Goal: Information Seeking & Learning: Learn about a topic

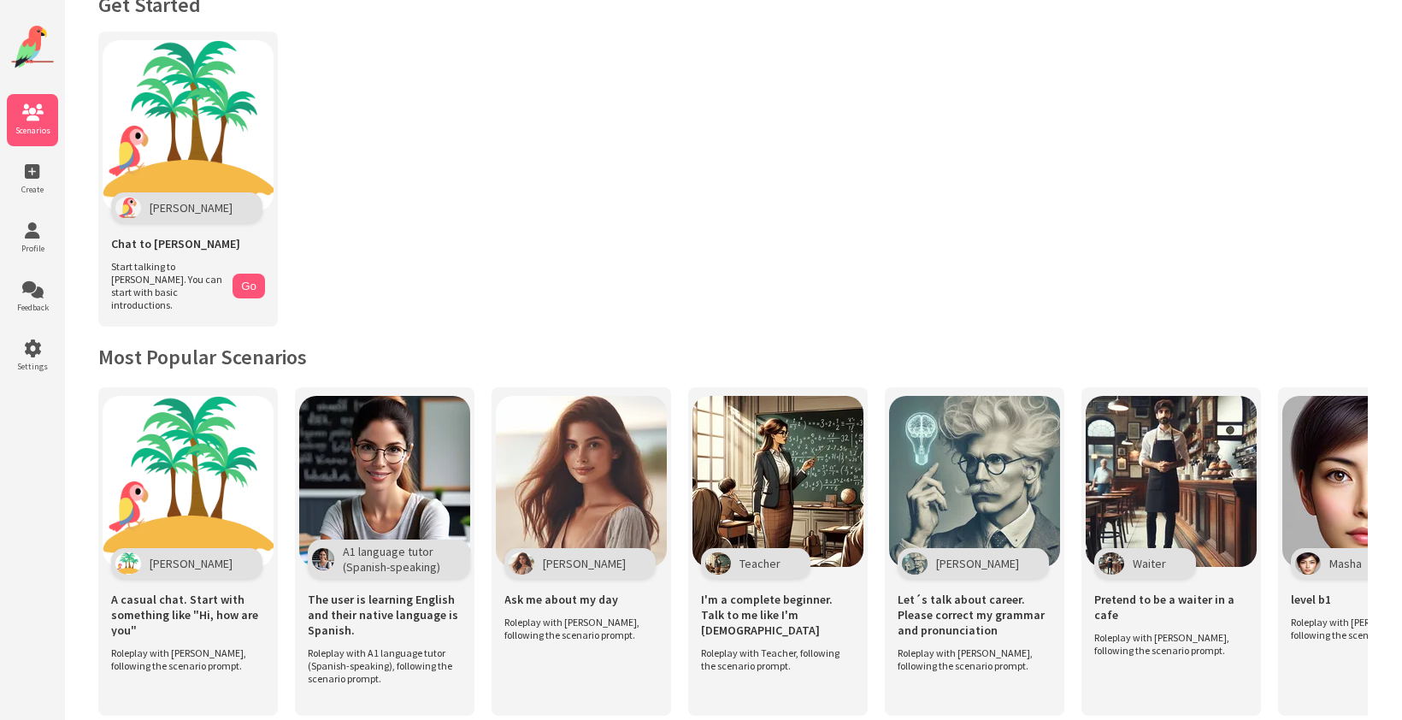
scroll to position [38, 0]
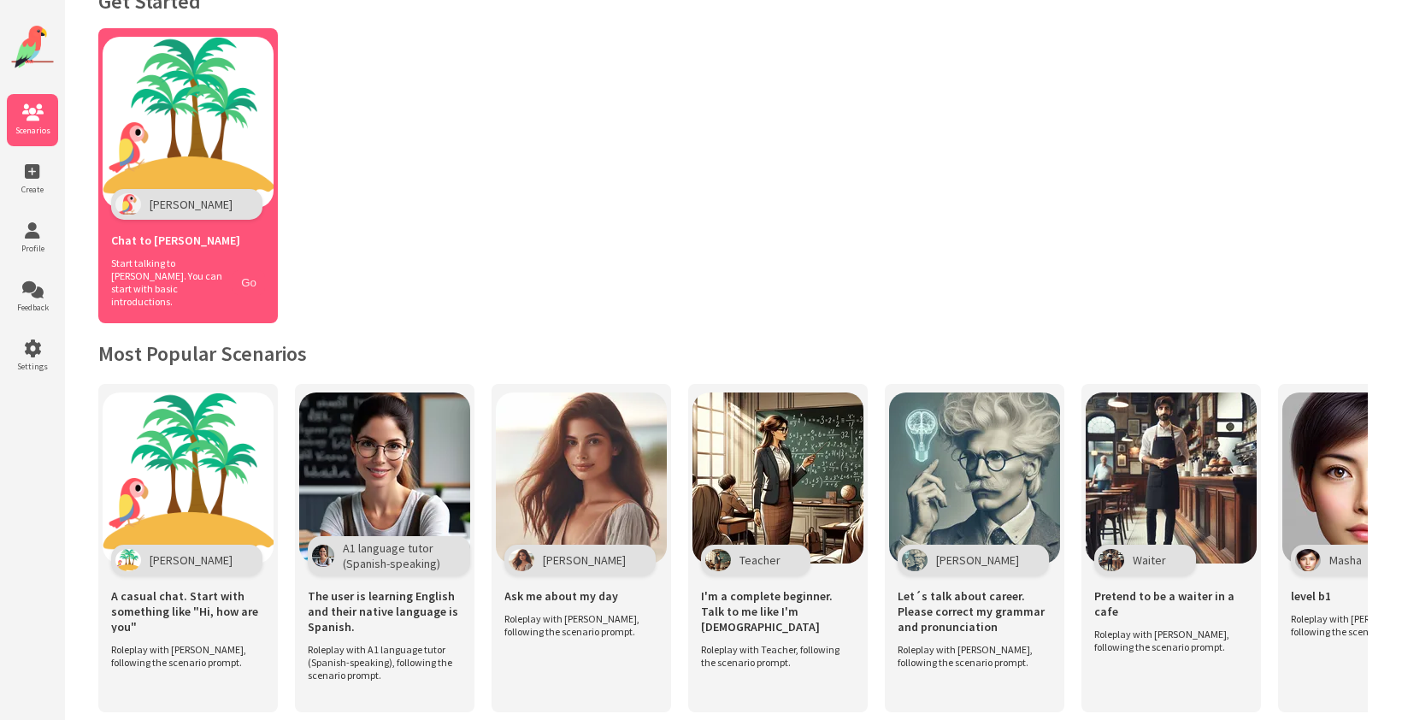
click at [255, 270] on button "Go" at bounding box center [249, 282] width 32 height 25
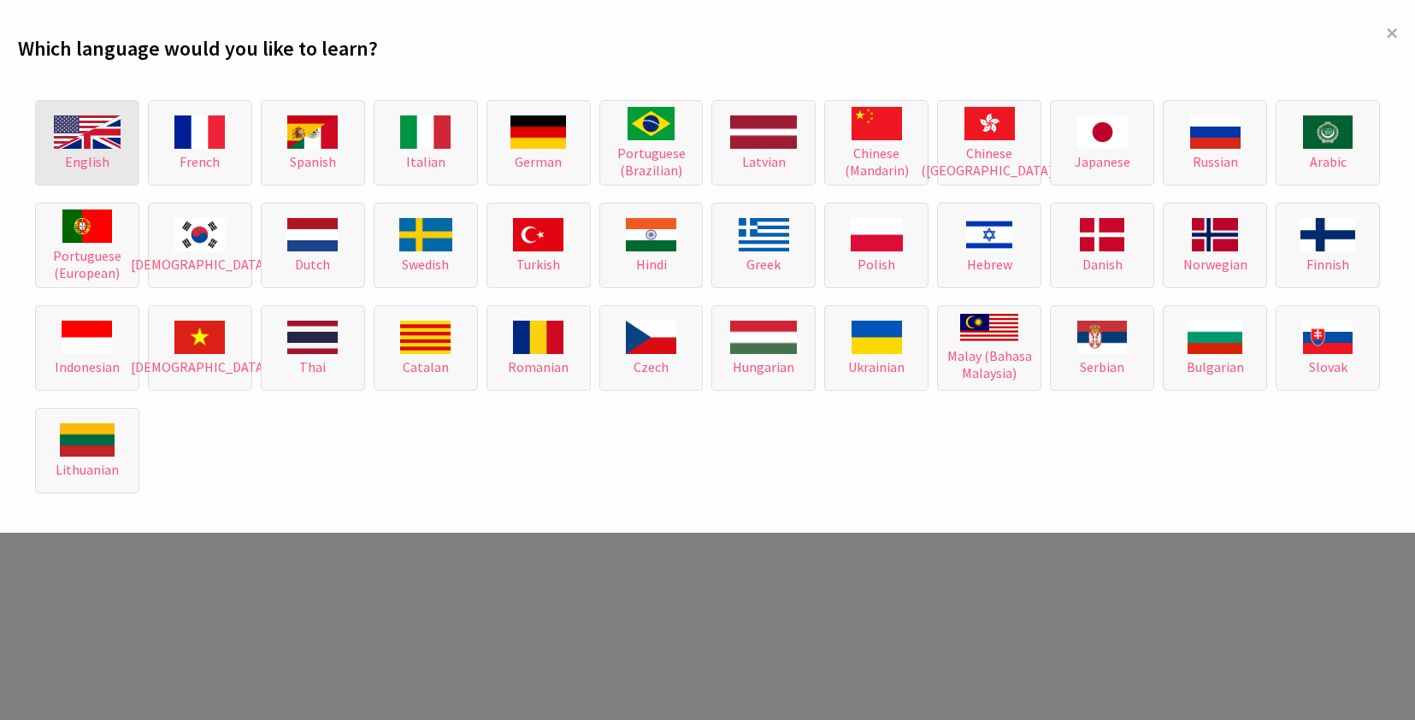
click at [115, 134] on img at bounding box center [87, 131] width 67 height 33
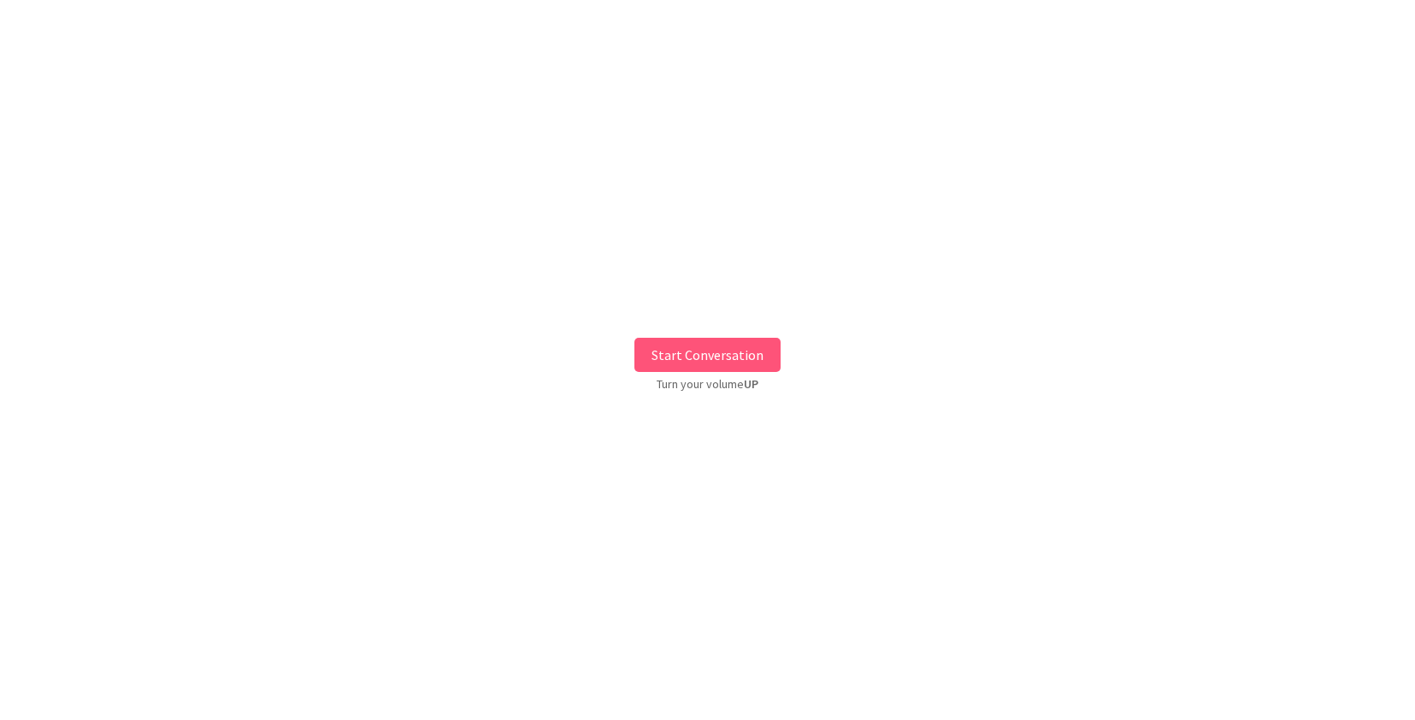
click at [706, 351] on button "Start Conversation" at bounding box center [707, 355] width 146 height 34
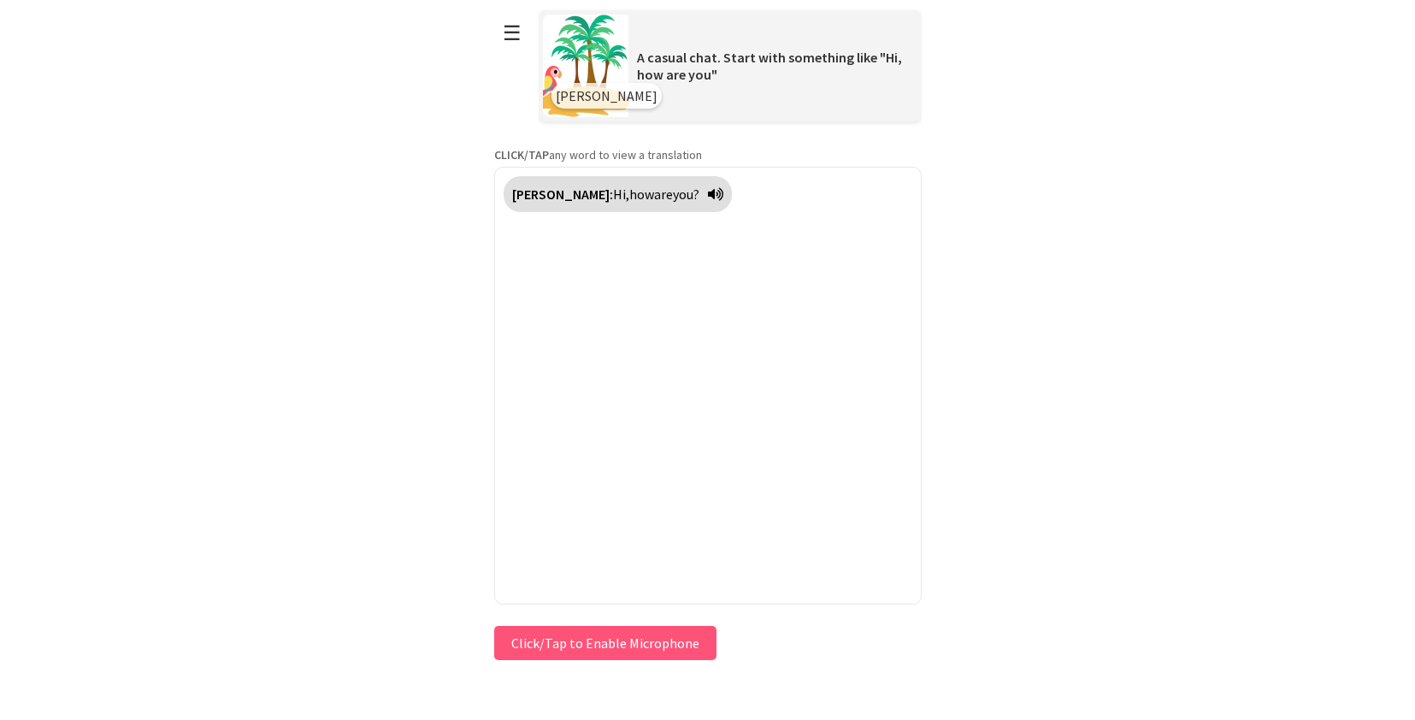
click at [577, 644] on button "Click/Tap to Enable Microphone" at bounding box center [605, 643] width 222 height 34
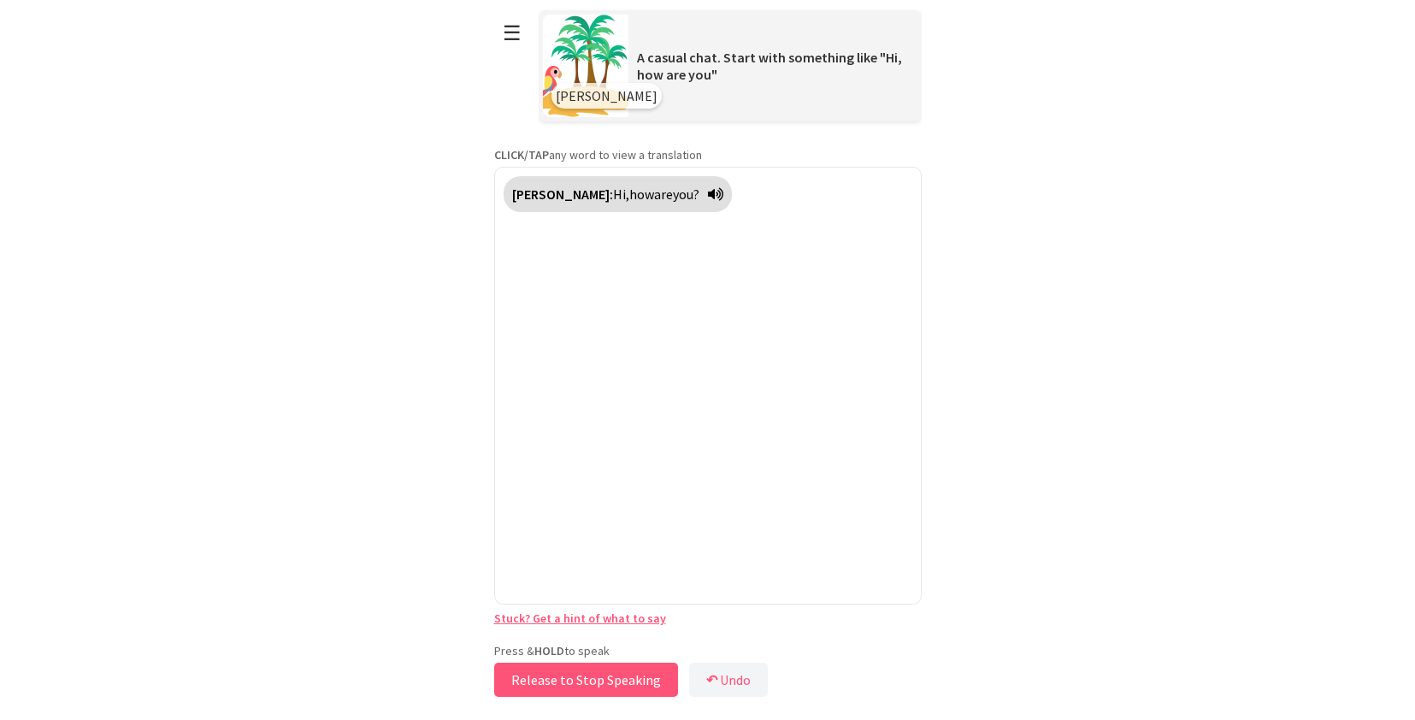
click at [572, 675] on button "Release to Stop Speaking" at bounding box center [586, 679] width 184 height 34
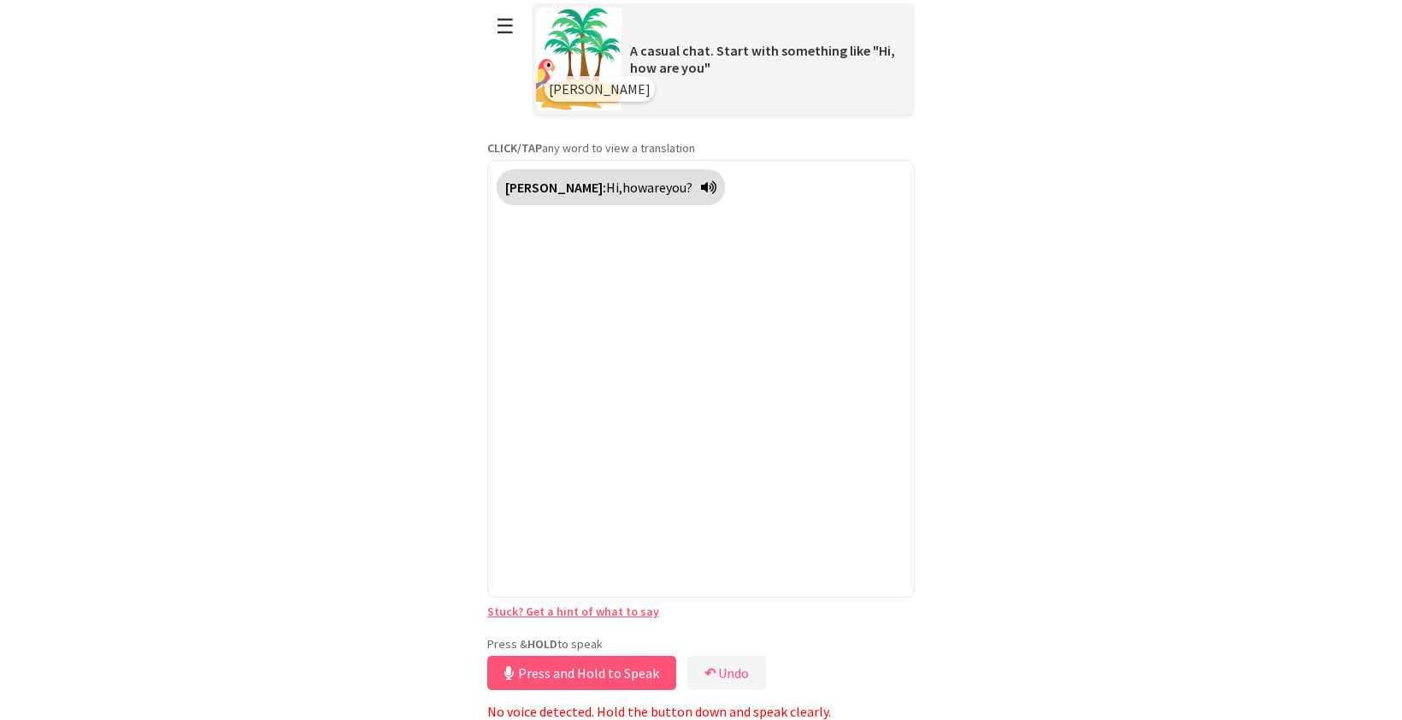
scroll to position [8, 0]
click at [584, 670] on button "Release to Stop Speaking" at bounding box center [579, 673] width 184 height 34
click at [577, 661] on button "Press and Hold to Speak" at bounding box center [581, 673] width 189 height 34
click at [701, 185] on icon at bounding box center [708, 187] width 15 height 14
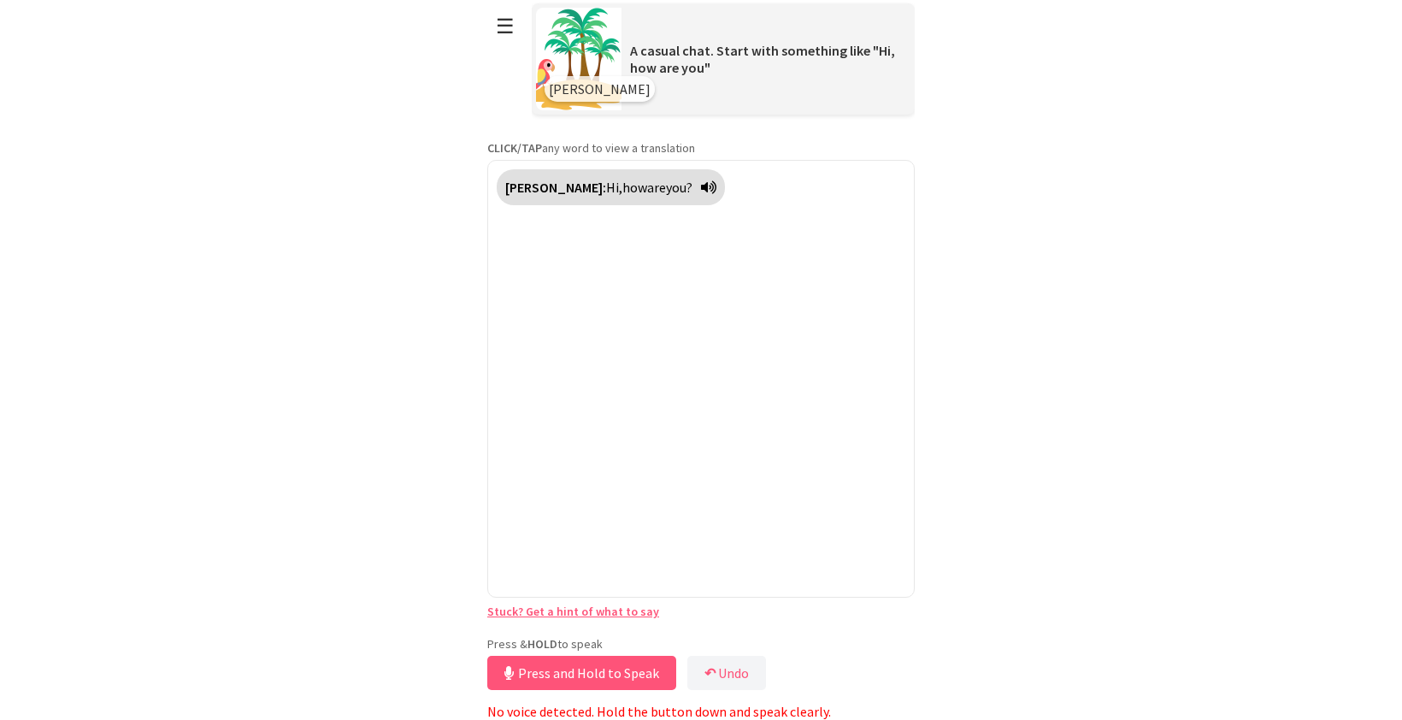
click at [645, 339] on div "Polly: Hi, how are you?" at bounding box center [700, 379] width 427 height 438
click at [503, 28] on button "☰" at bounding box center [505, 26] width 36 height 44
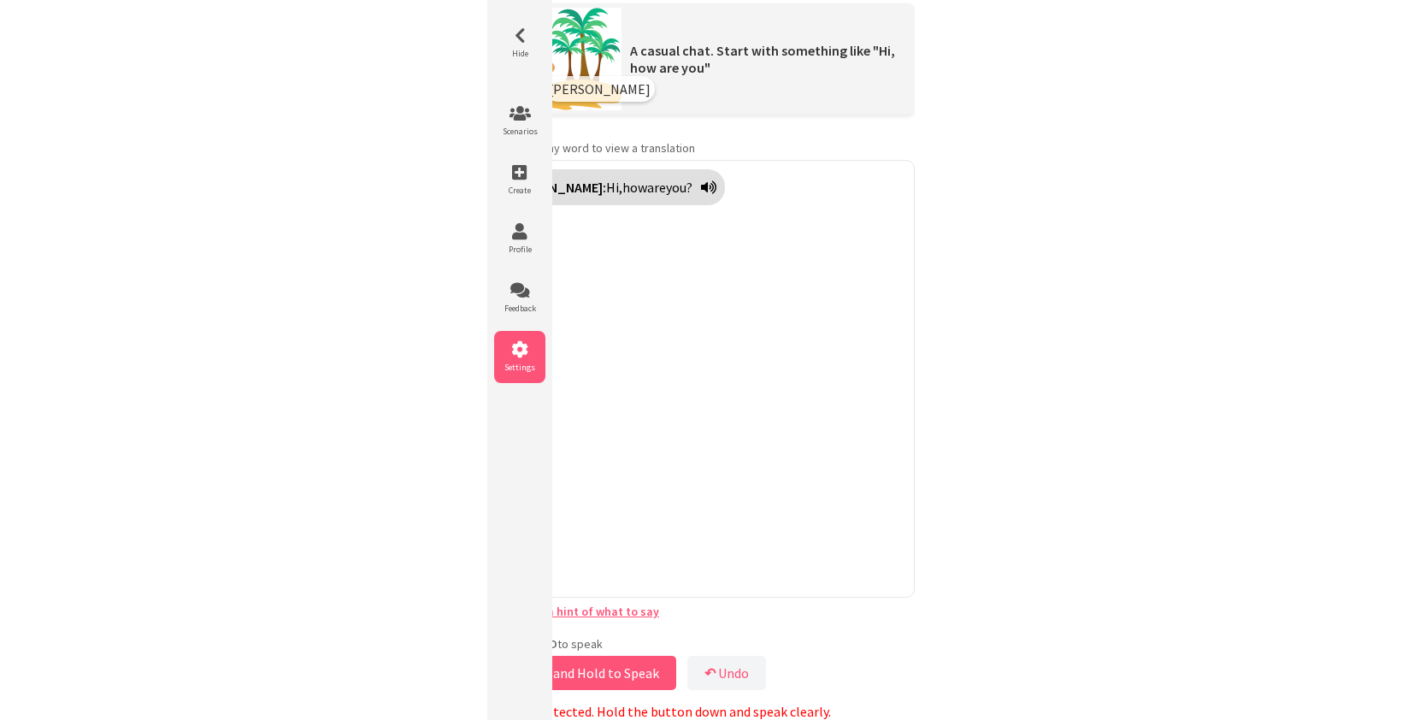
click at [522, 346] on icon at bounding box center [519, 349] width 51 height 17
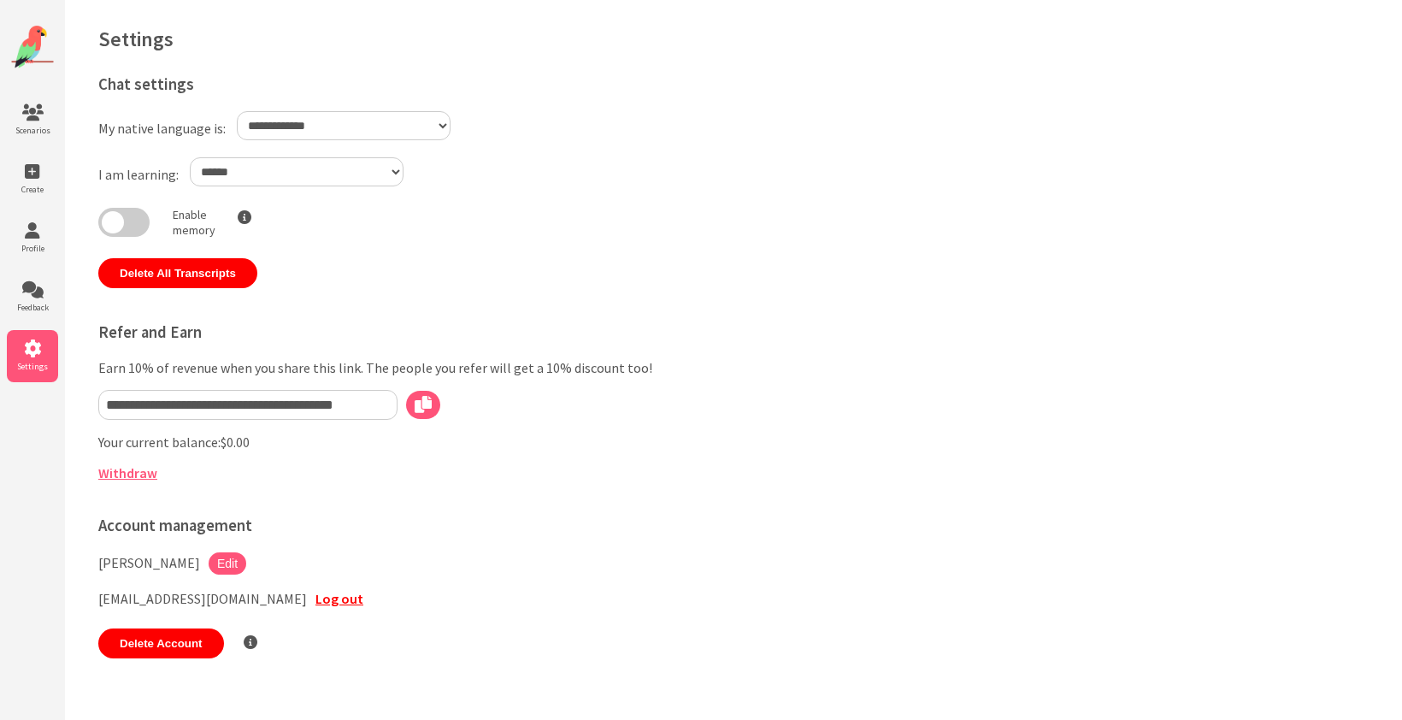
select select "**"
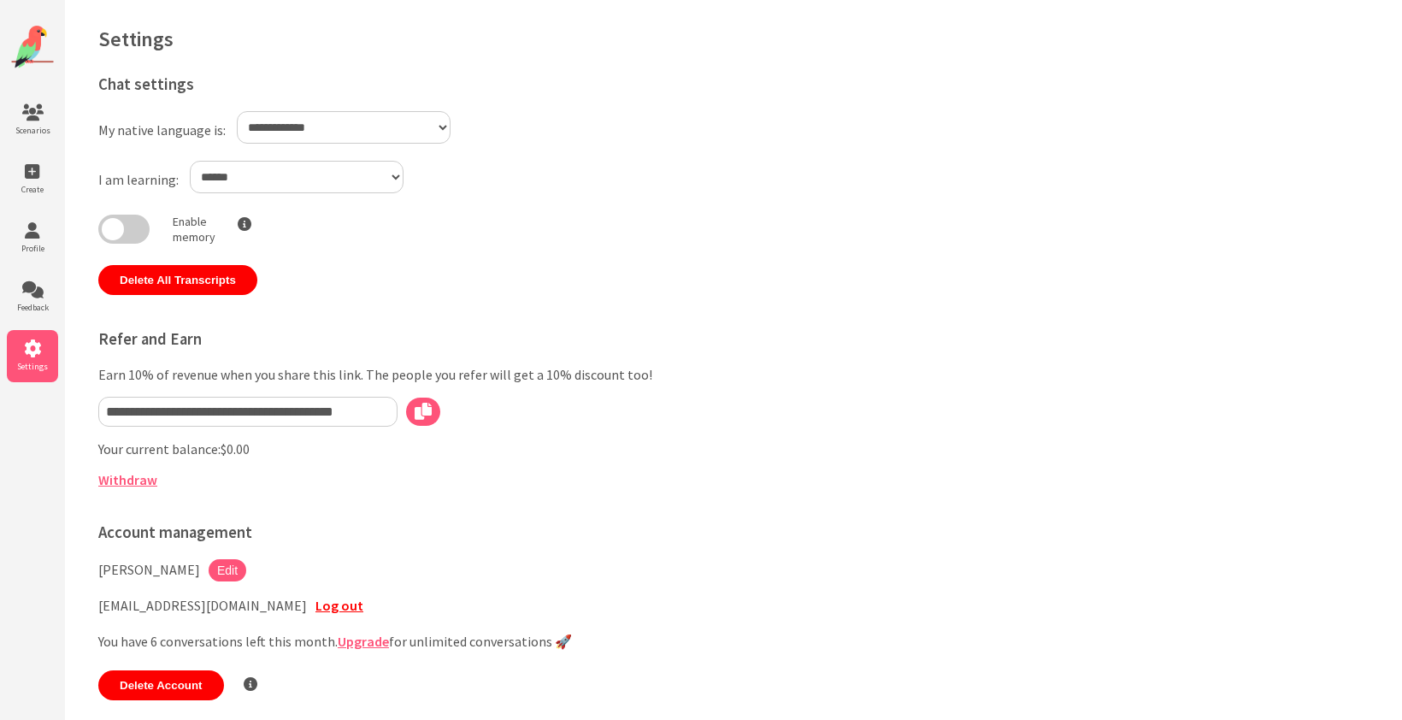
click at [433, 121] on select "**********" at bounding box center [344, 127] width 214 height 32
select select "**"
click at [237, 111] on select "**********" at bounding box center [344, 127] width 214 height 32
click at [38, 118] on icon at bounding box center [32, 112] width 51 height 17
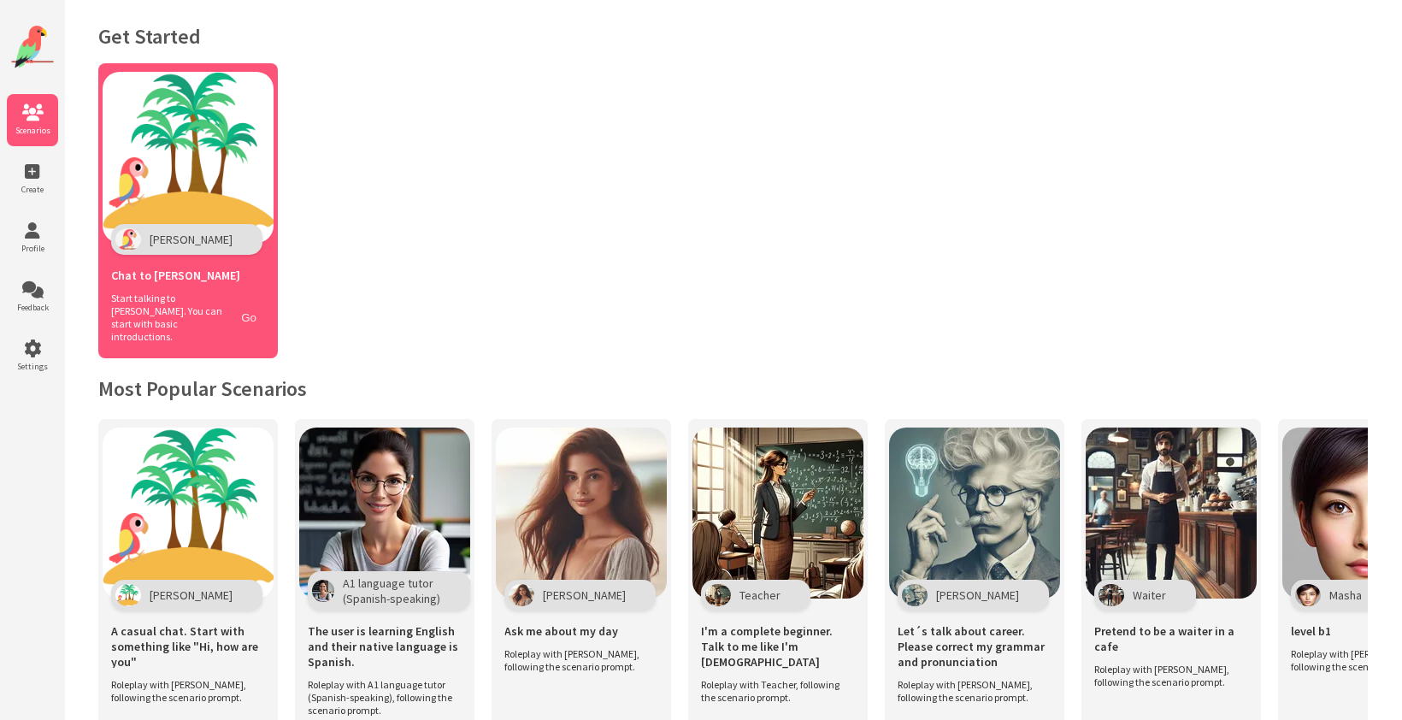
scroll to position [3, 0]
click at [250, 309] on button "Go" at bounding box center [249, 316] width 32 height 25
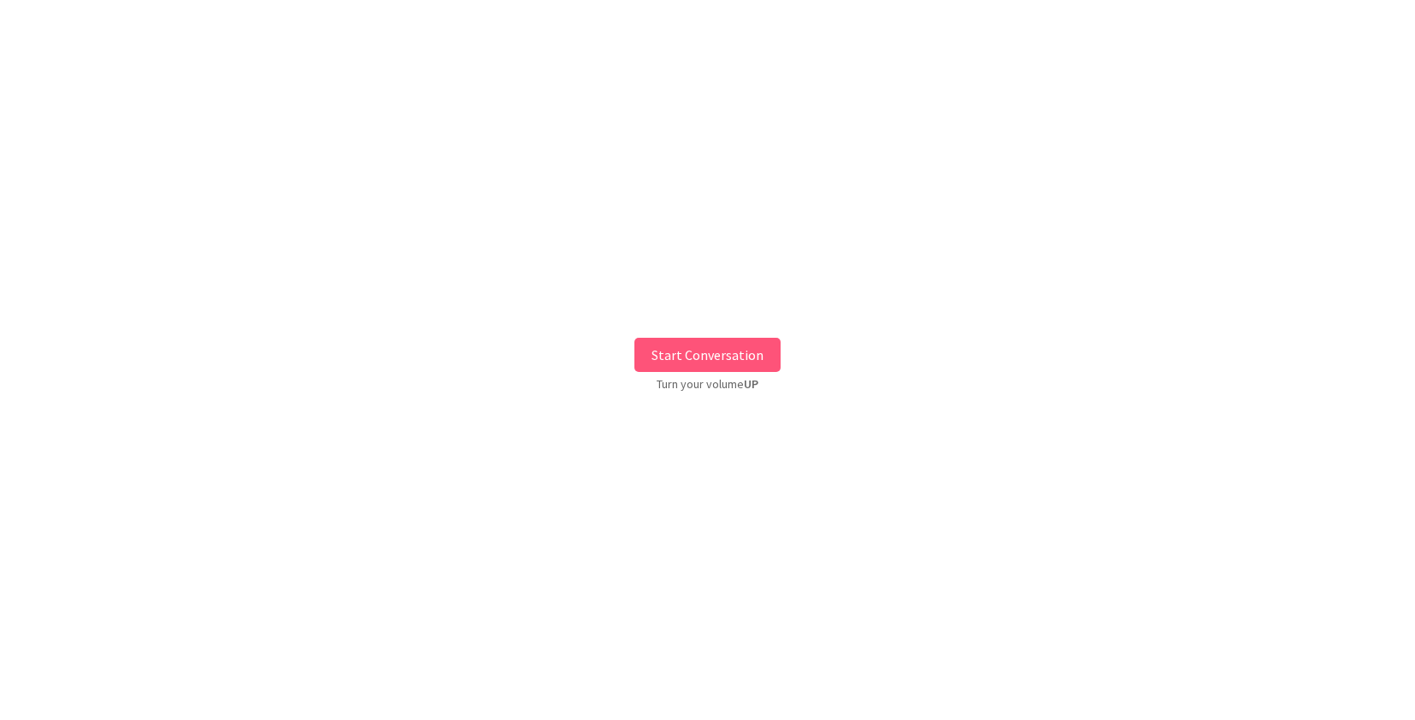
click at [716, 345] on button "Start Conversation" at bounding box center [707, 355] width 146 height 34
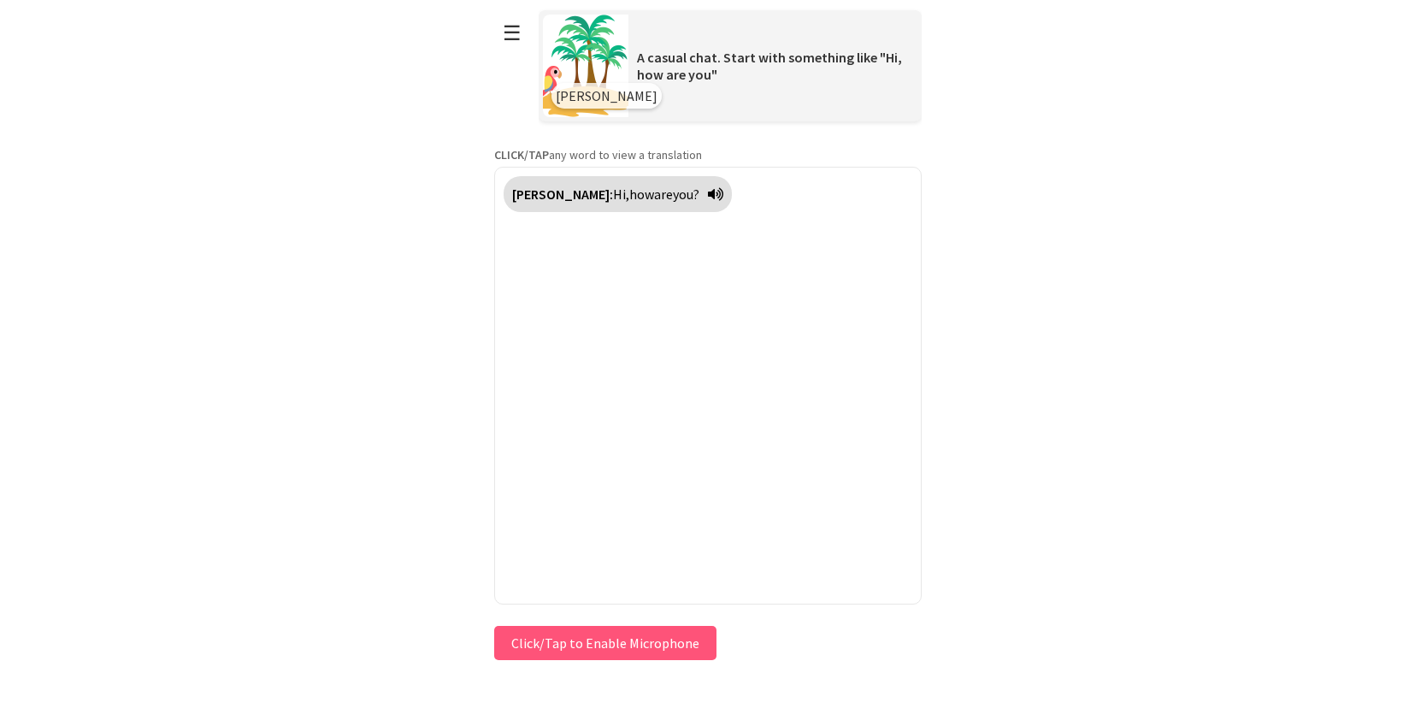
click at [592, 640] on div "**********" at bounding box center [707, 332] width 427 height 664
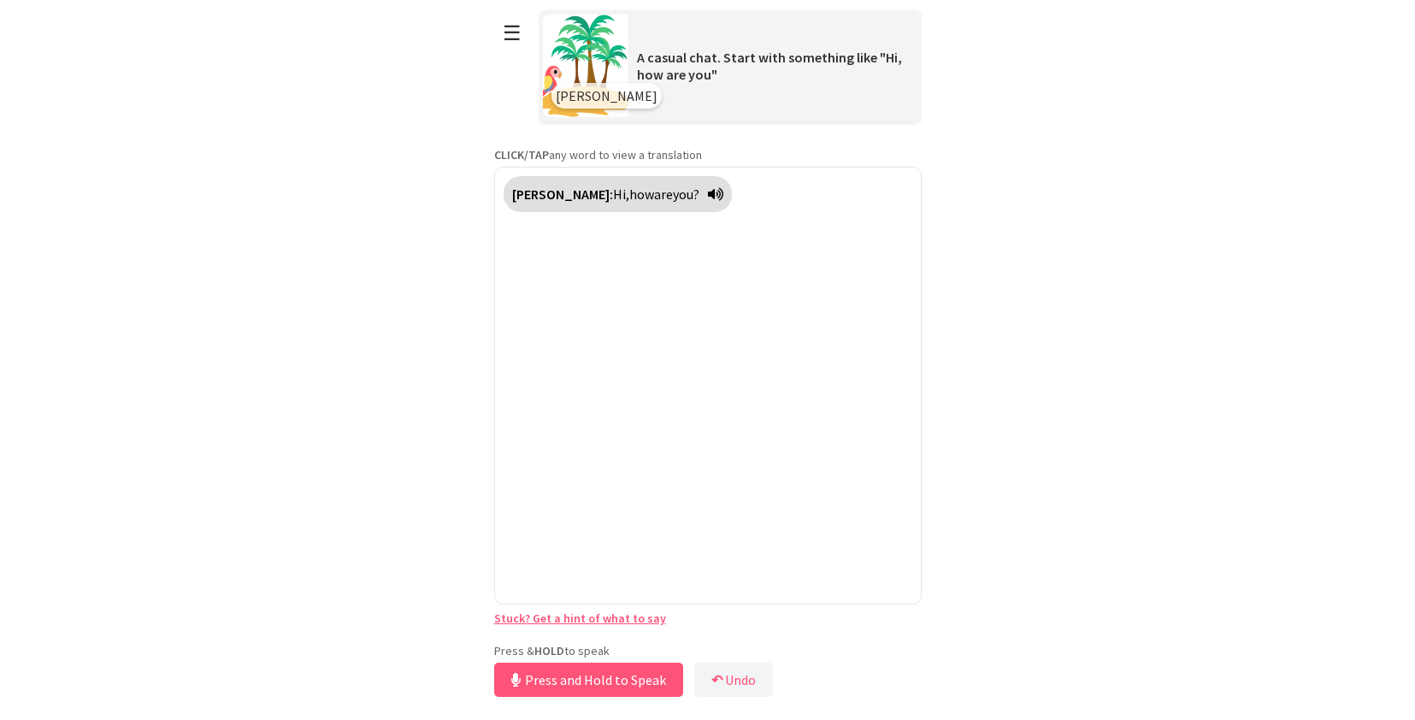
click at [573, 621] on link "Stuck? Get a hint of what to say" at bounding box center [580, 617] width 172 height 15
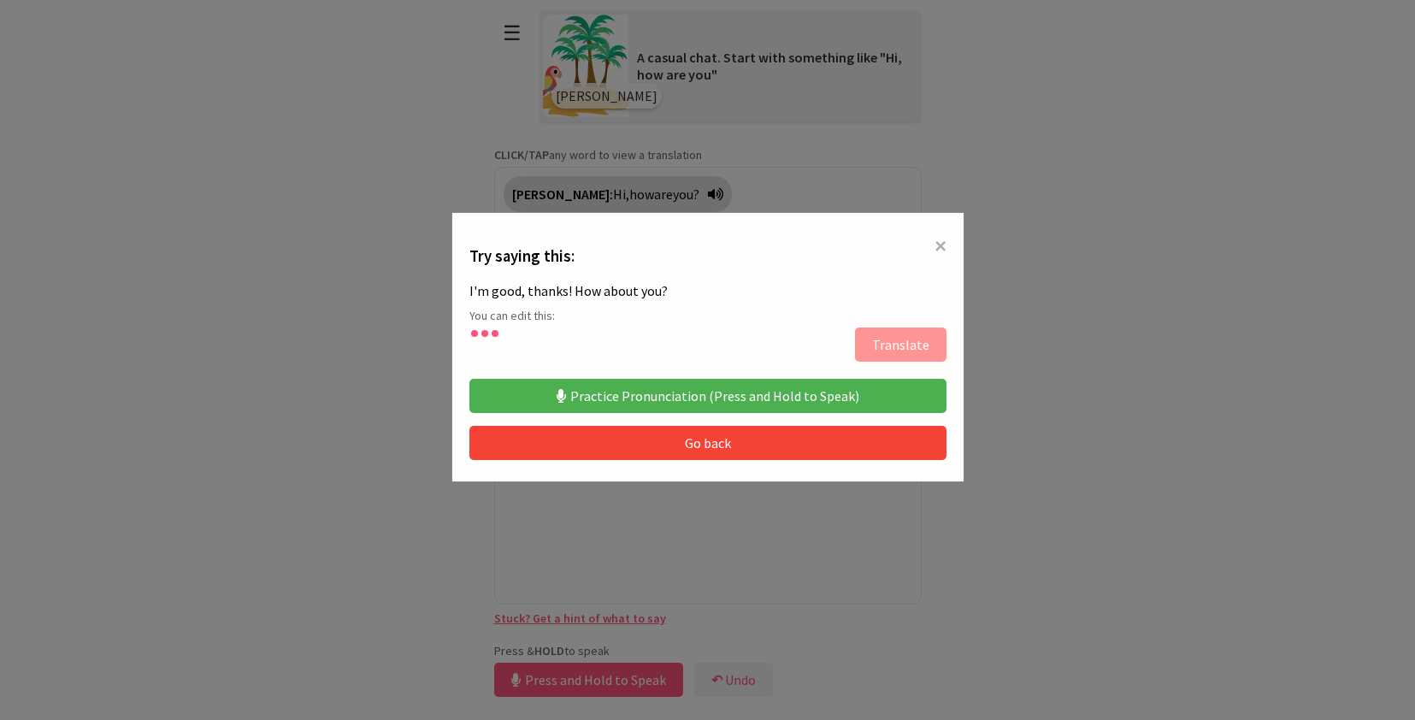
click at [953, 237] on div "× Try saying this: I'm good, thanks! How about you? You can edit this: Translat…" at bounding box center [707, 346] width 513 height 269
click at [799, 404] on button "Practice Pronunciation (Press and Hold to Speak)" at bounding box center [707, 396] width 477 height 34
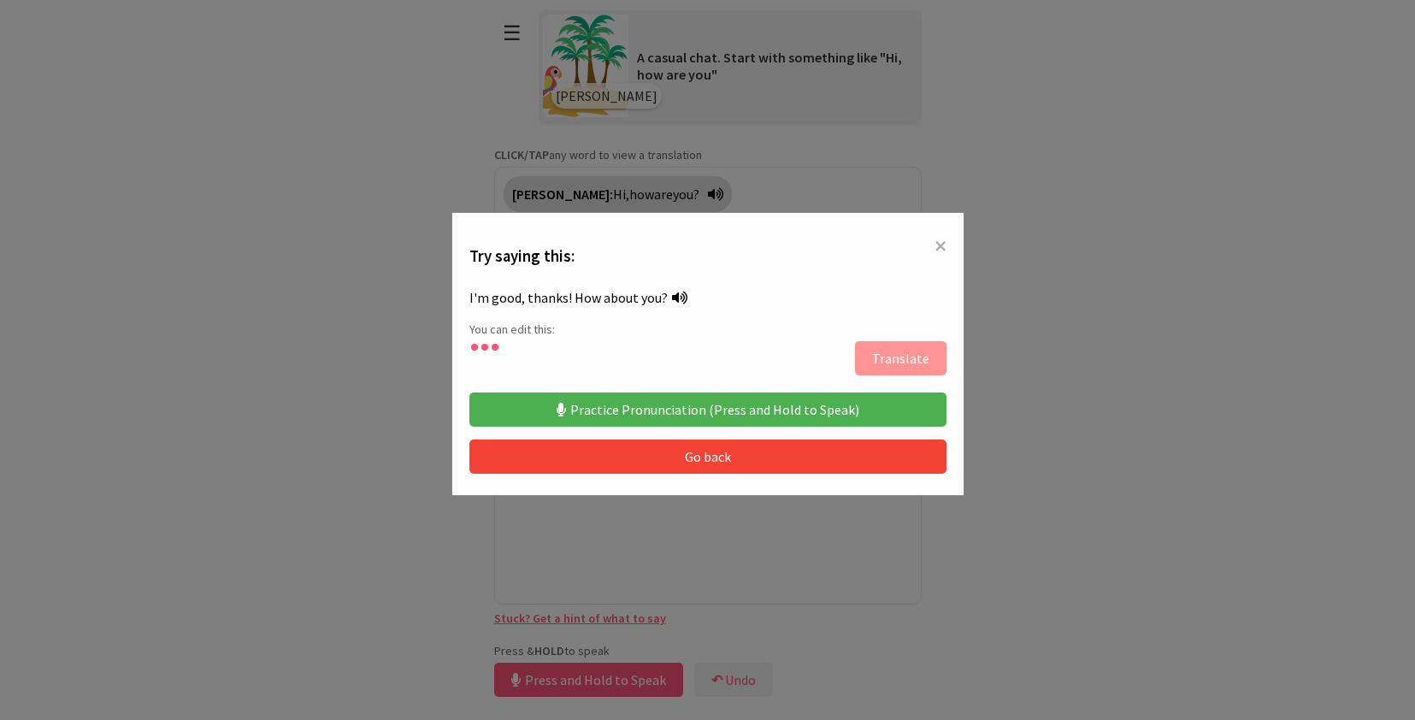
click at [939, 244] on span "×" at bounding box center [940, 245] width 12 height 31
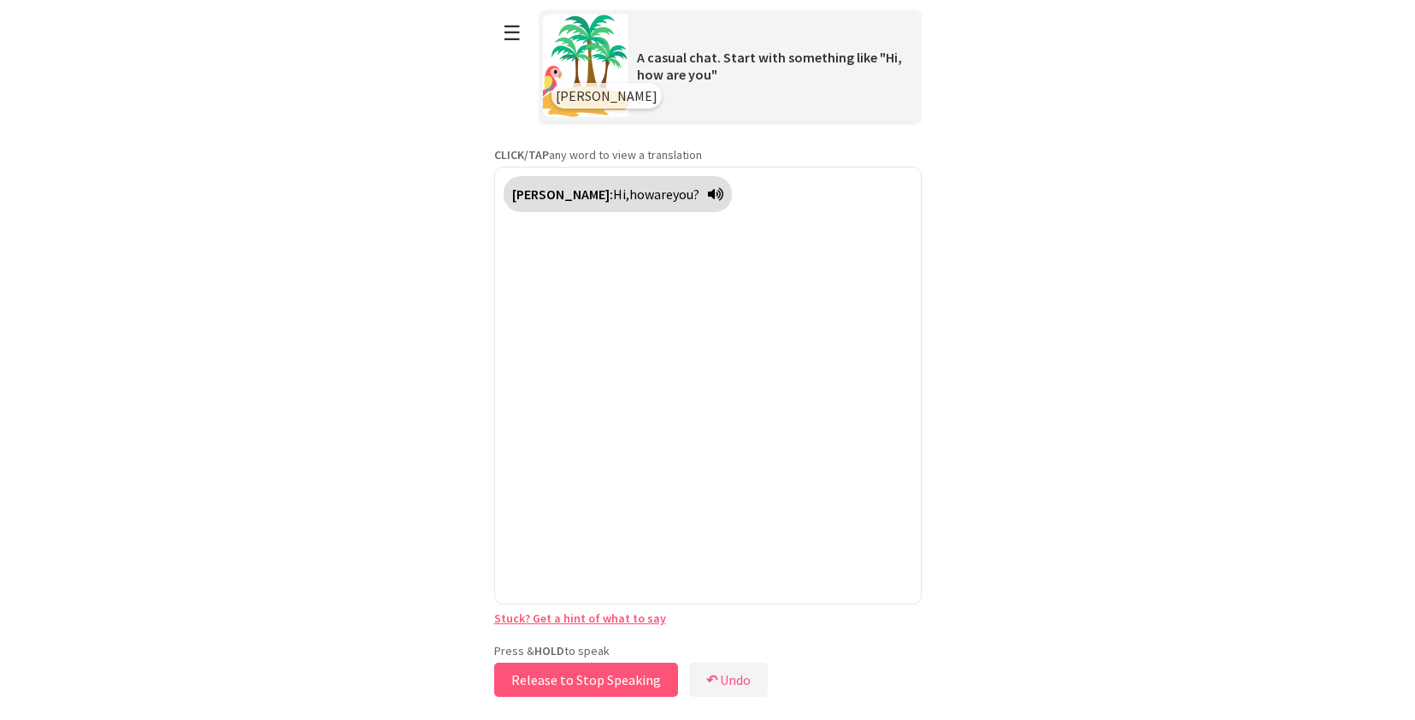
click at [613, 680] on button "Release to Stop Speaking" at bounding box center [586, 679] width 184 height 34
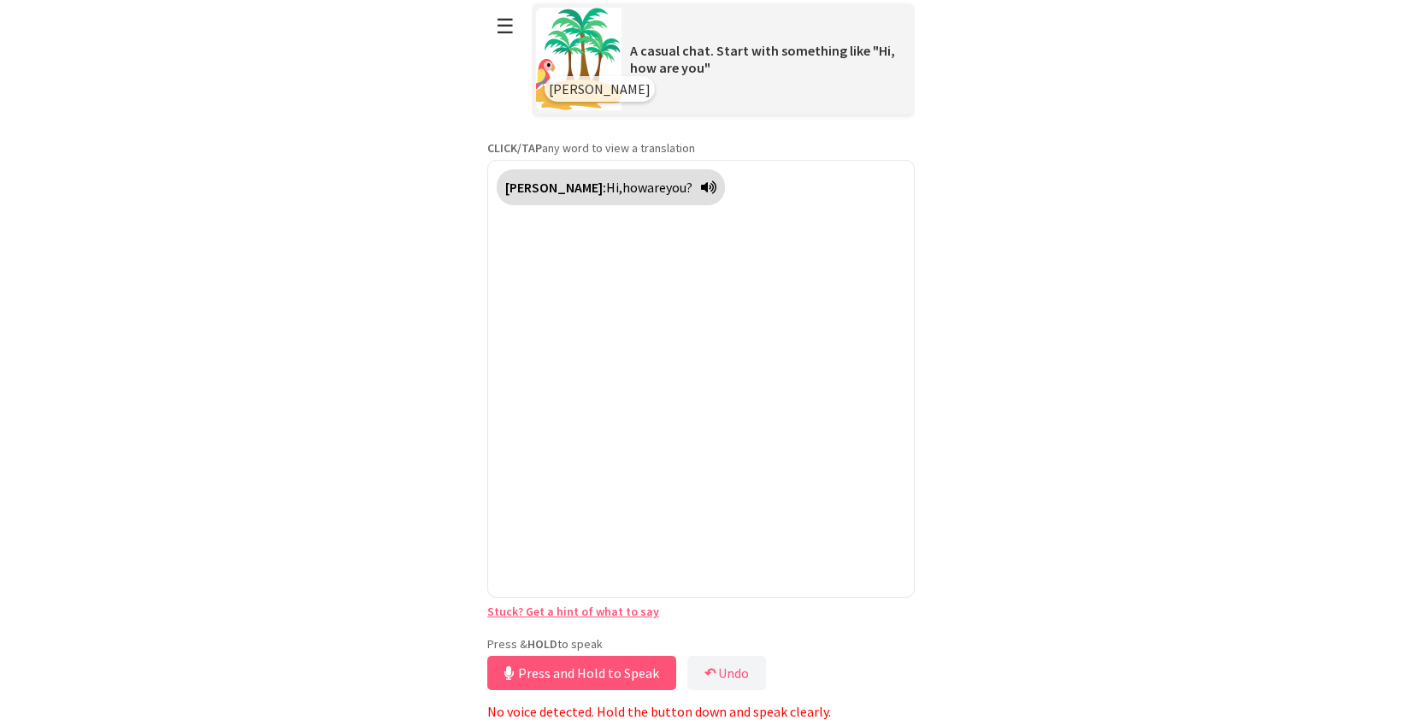
scroll to position [8, 0]
click at [651, 714] on p "No voice detected. Hold the button down and speak clearly." at bounding box center [700, 711] width 427 height 17
click at [730, 668] on button "↶ Undo" at bounding box center [726, 673] width 79 height 34
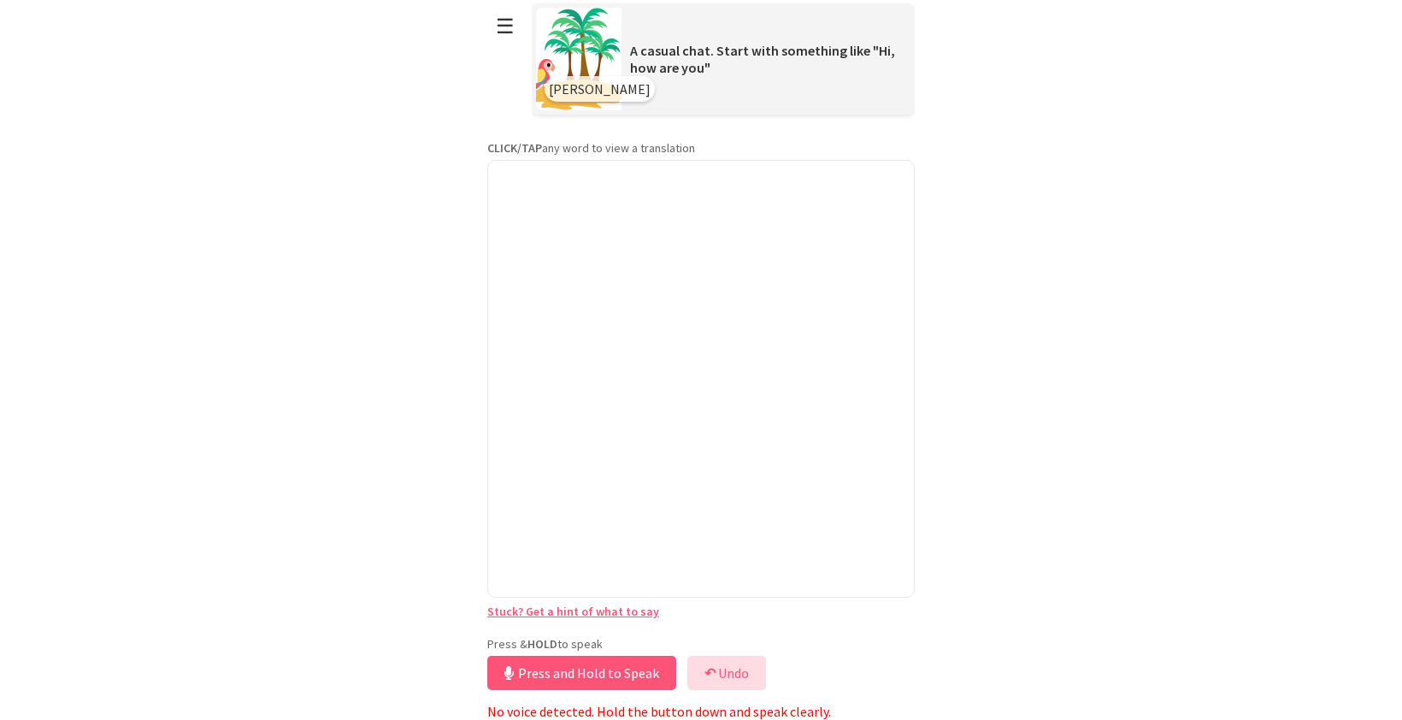
click at [730, 668] on button "↶ Undo" at bounding box center [726, 673] width 79 height 34
click at [729, 667] on button "↶ Undo" at bounding box center [726, 673] width 79 height 34
click at [514, 26] on button "☰" at bounding box center [505, 26] width 36 height 44
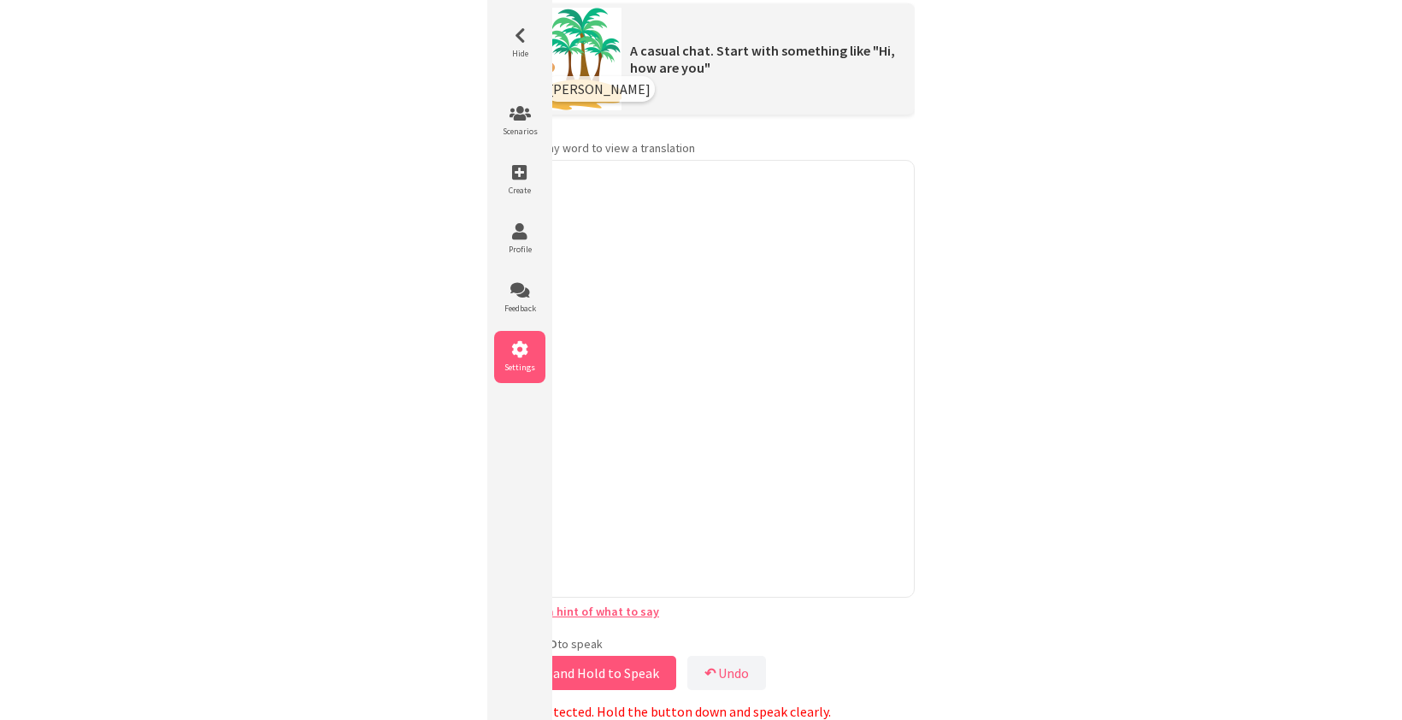
click at [521, 343] on icon at bounding box center [519, 349] width 51 height 17
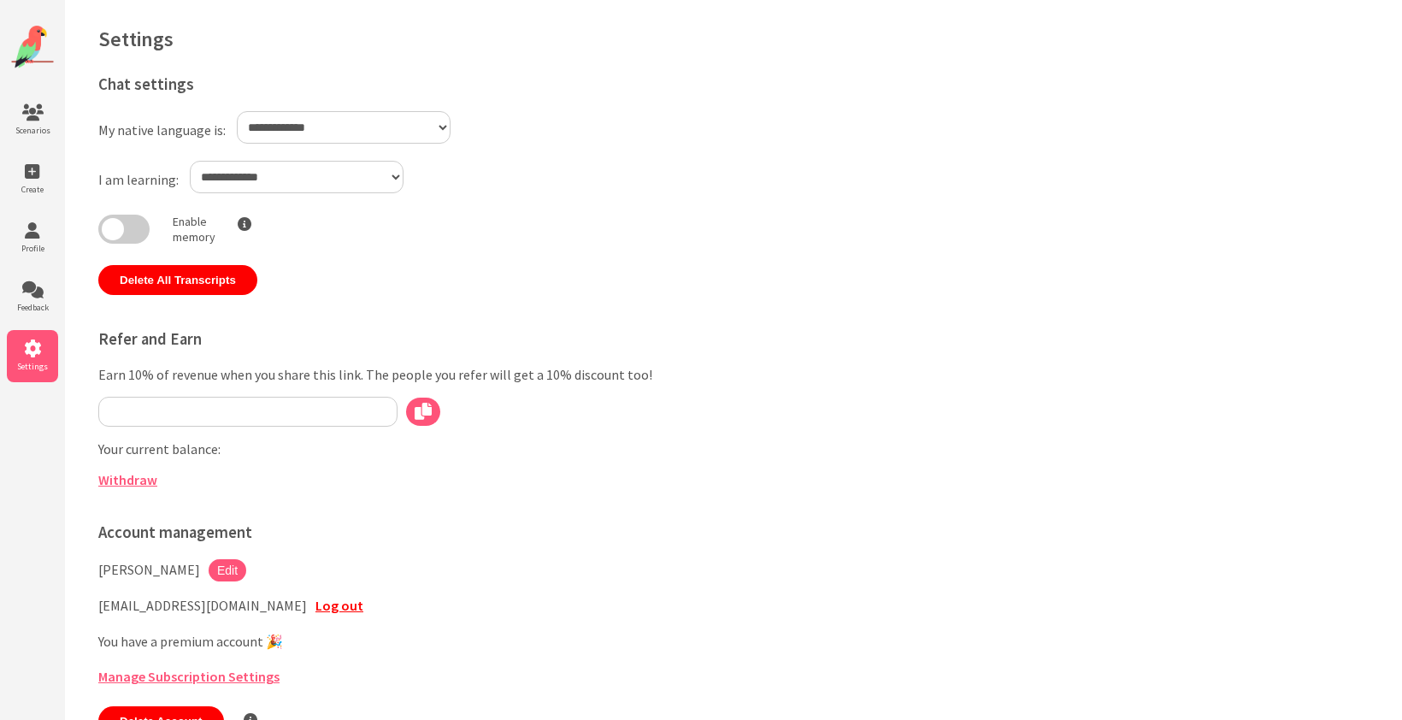
type input "**********"
select select "**"
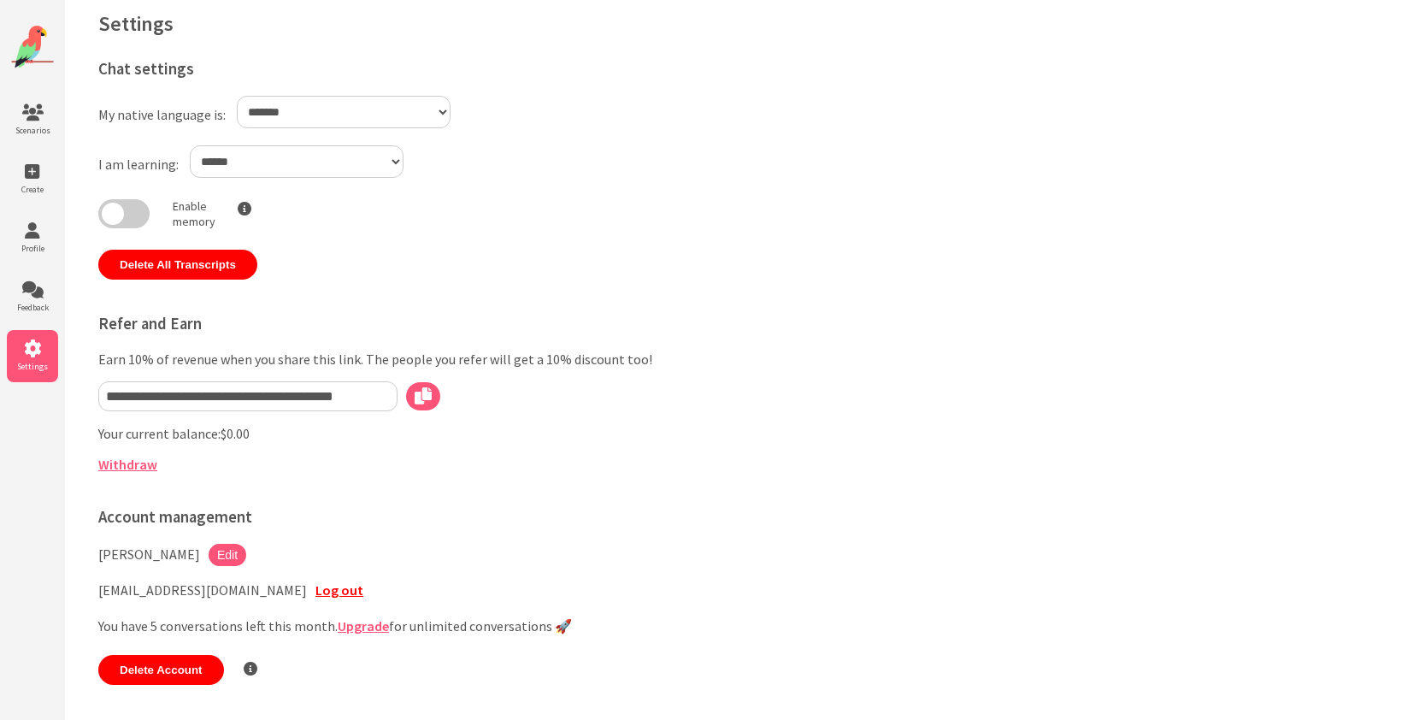
scroll to position [18, 0]
click at [32, 121] on li "Scenarios" at bounding box center [32, 120] width 51 height 52
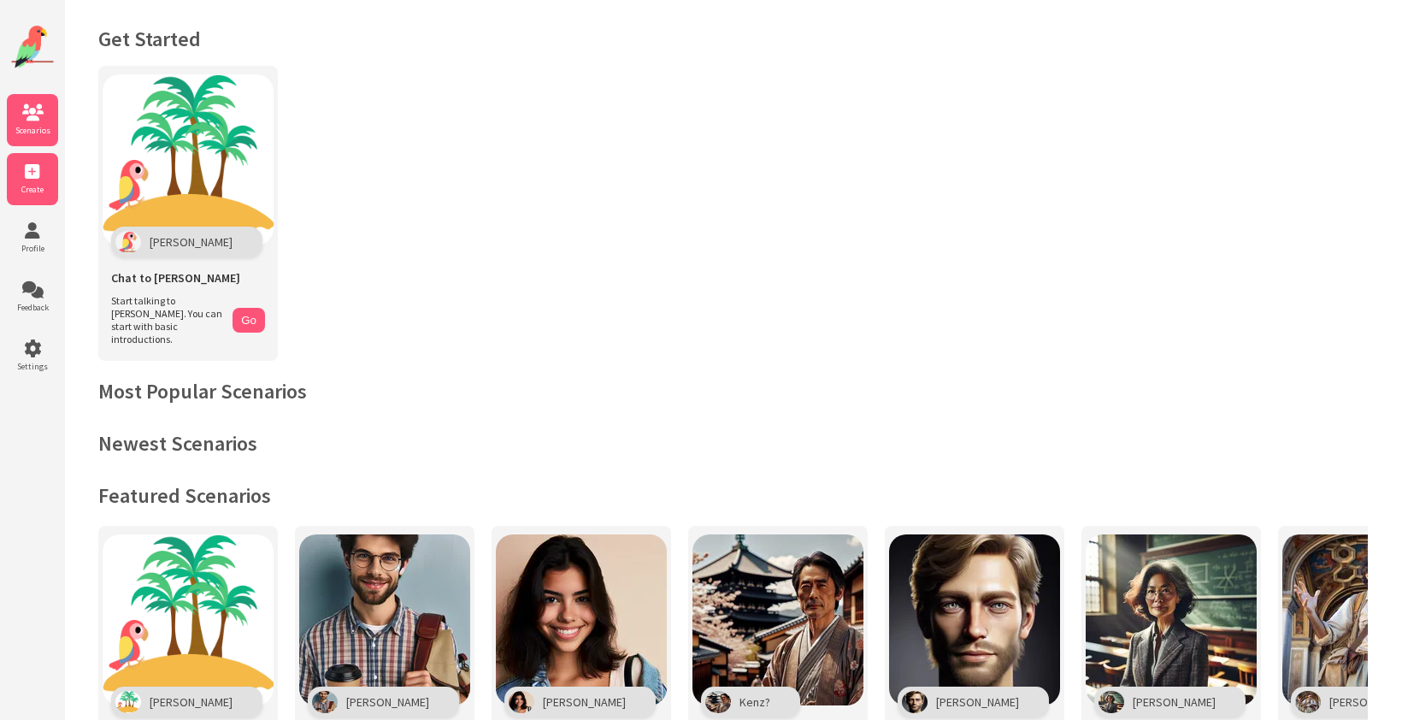
click at [39, 165] on icon at bounding box center [32, 171] width 51 height 17
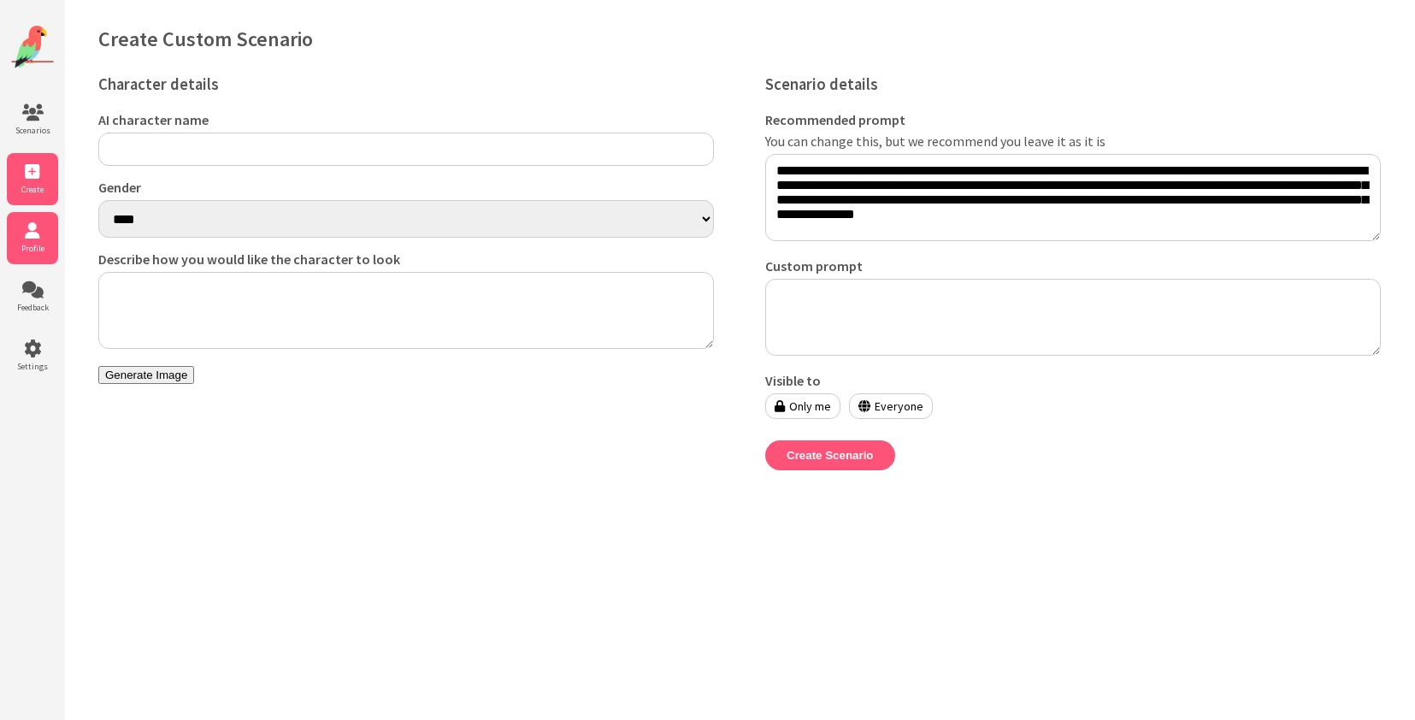
click at [37, 220] on li "Profile" at bounding box center [32, 238] width 51 height 52
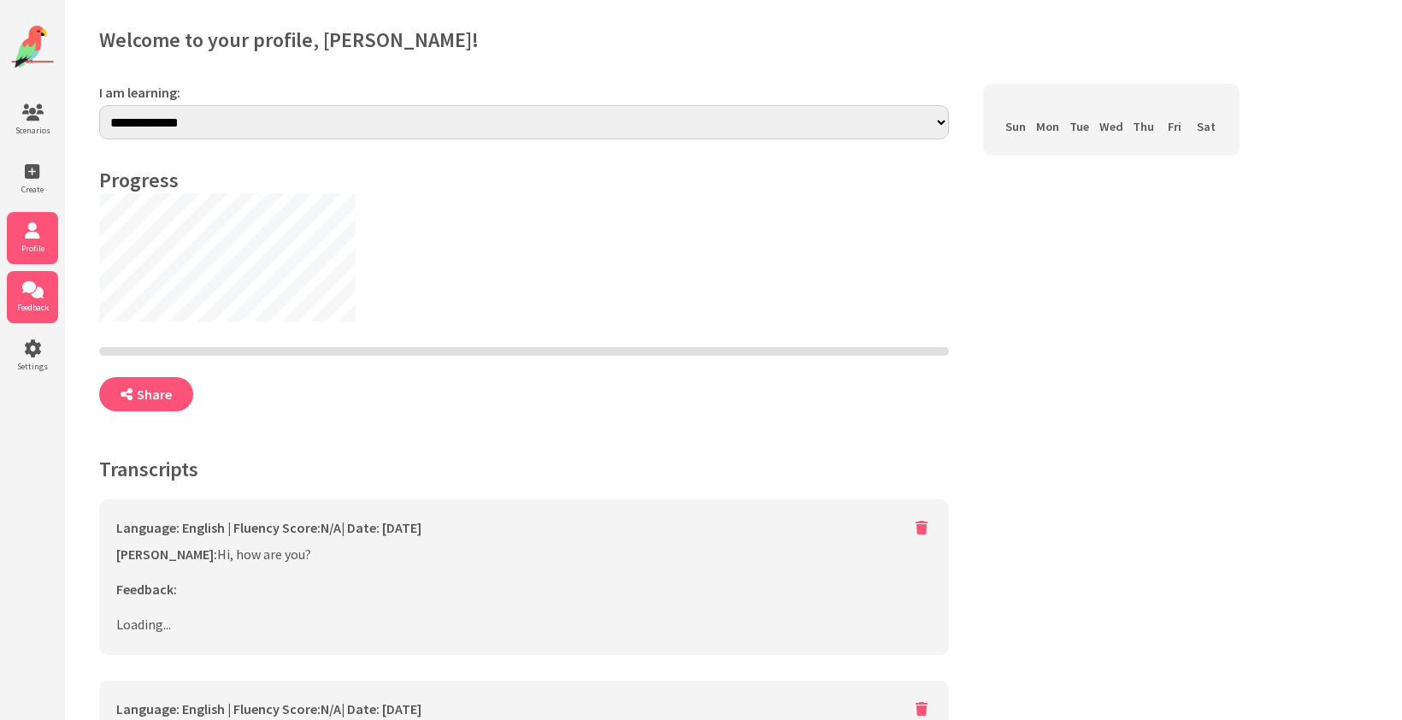
click at [37, 320] on li "Feedback" at bounding box center [32, 297] width 51 height 52
